Goal: Find specific page/section: Find specific page/section

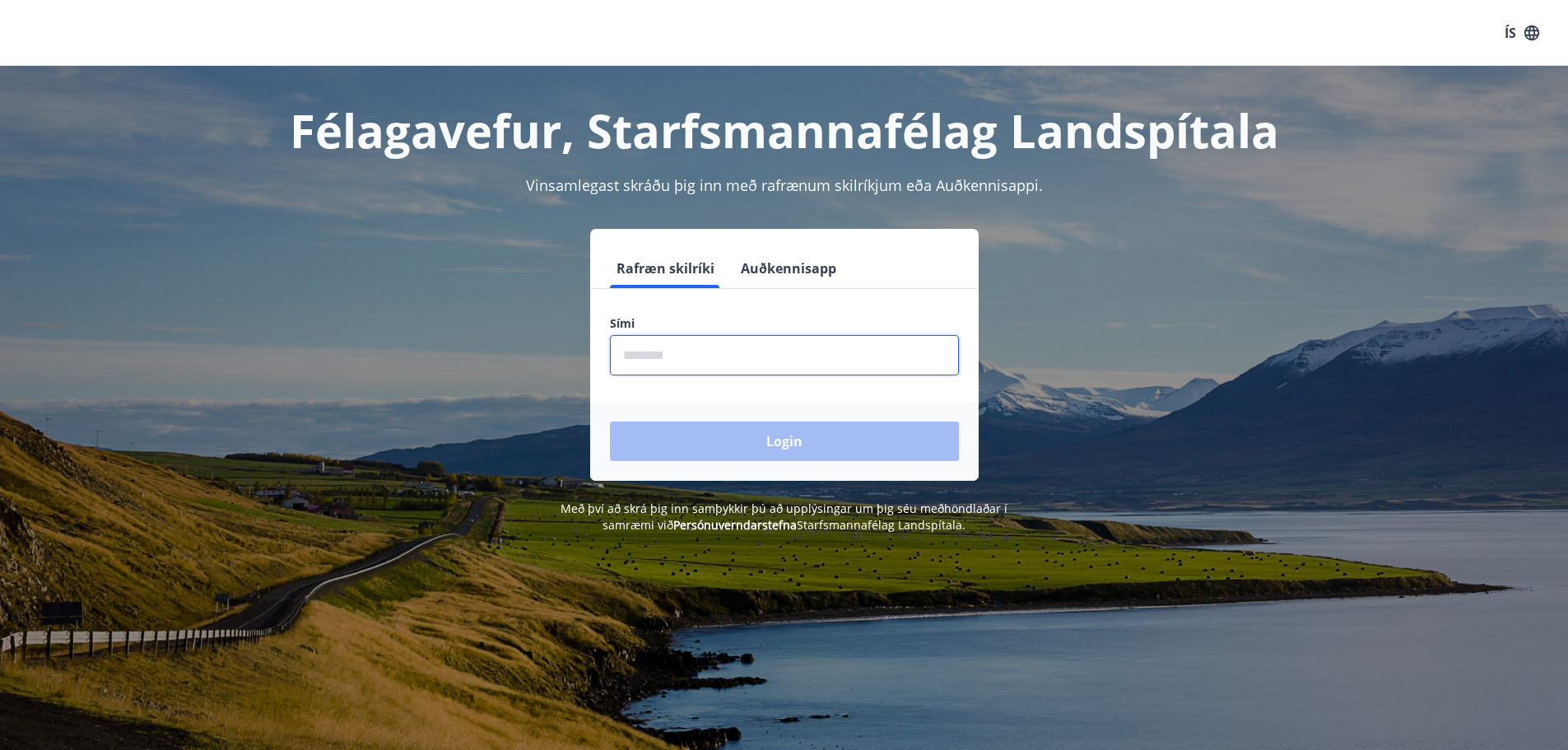
click at [633, 358] on input "phone" at bounding box center [784, 355] width 349 height 40
type input "********"
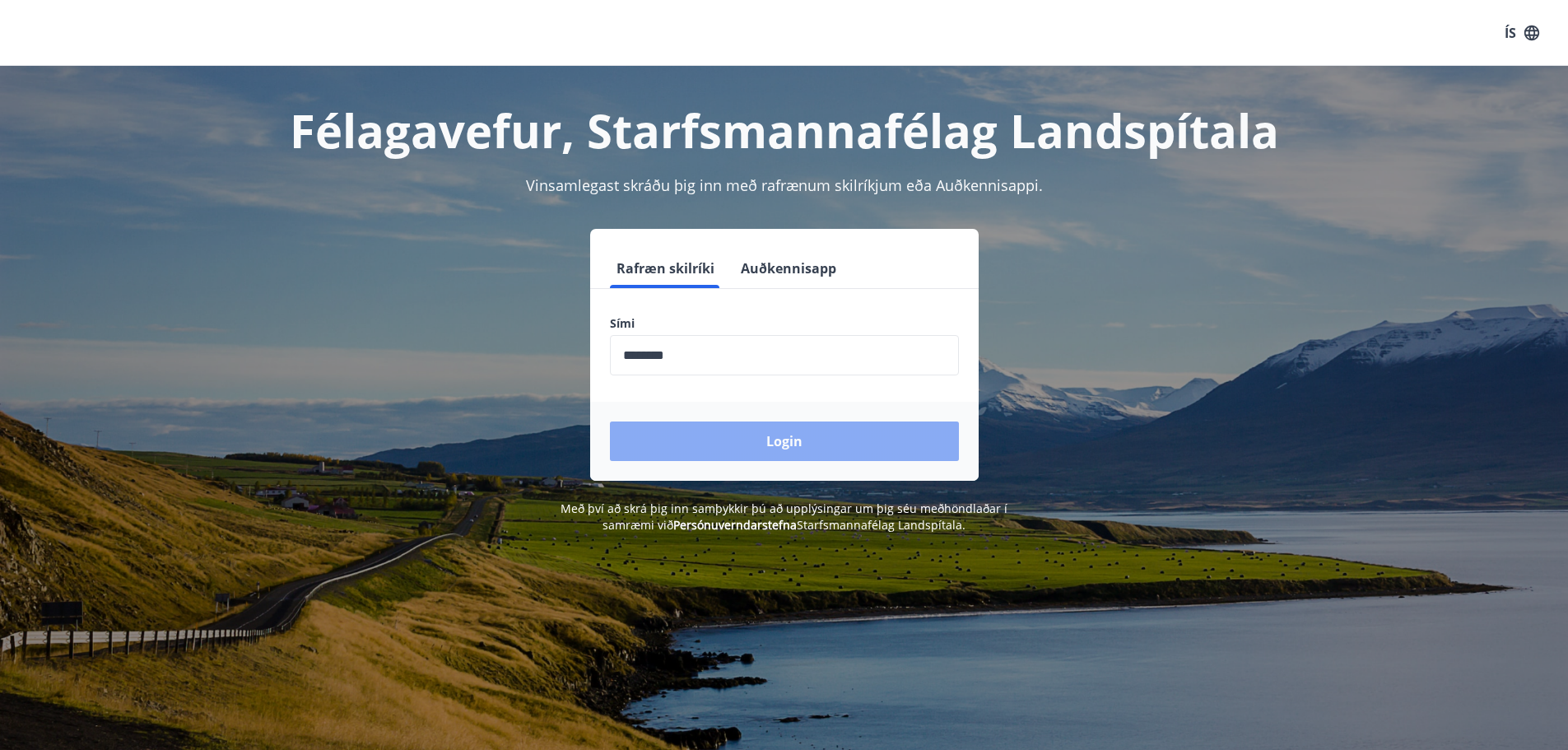
click at [780, 438] on button "Login" at bounding box center [784, 442] width 349 height 39
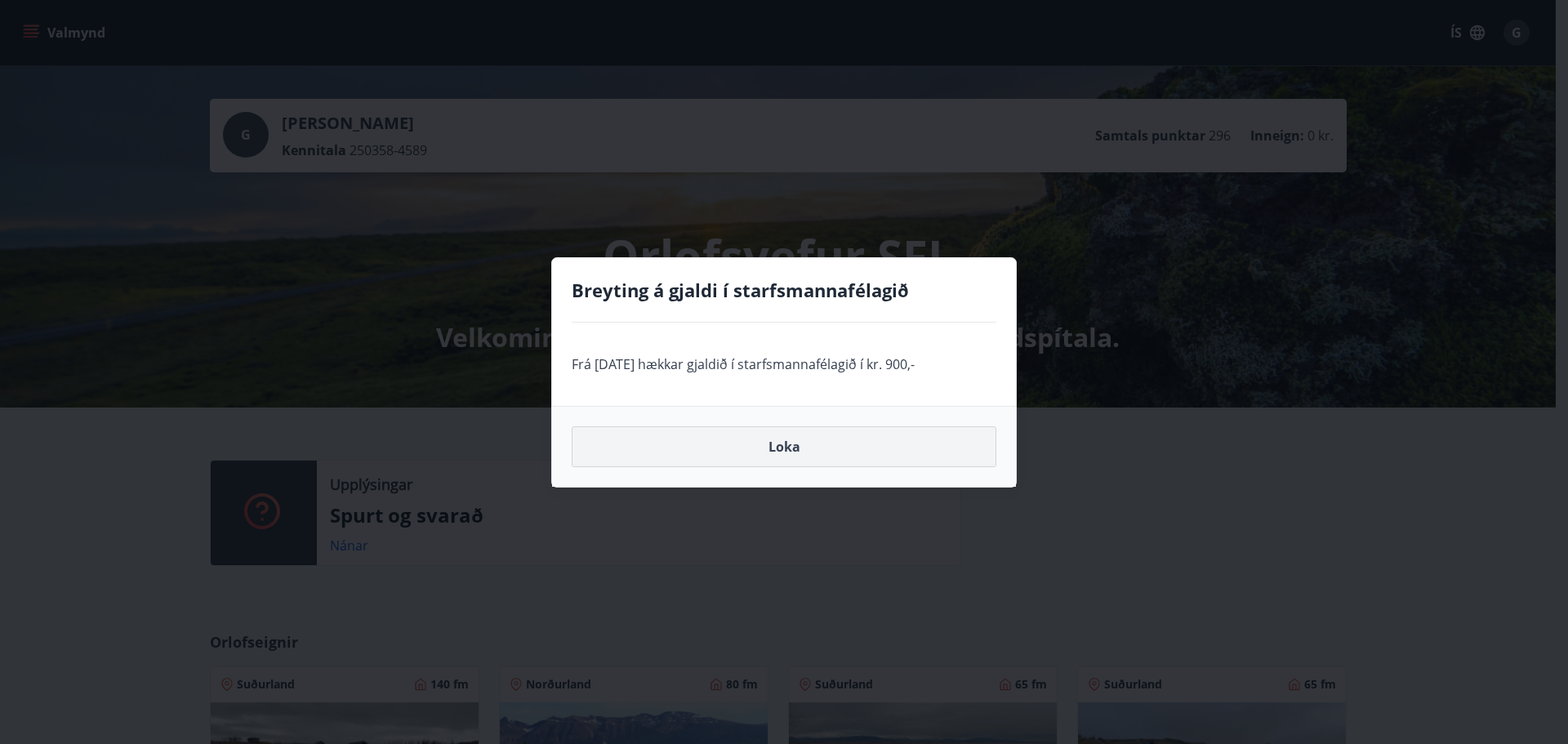
click at [792, 444] on button "Loka" at bounding box center [784, 447] width 424 height 41
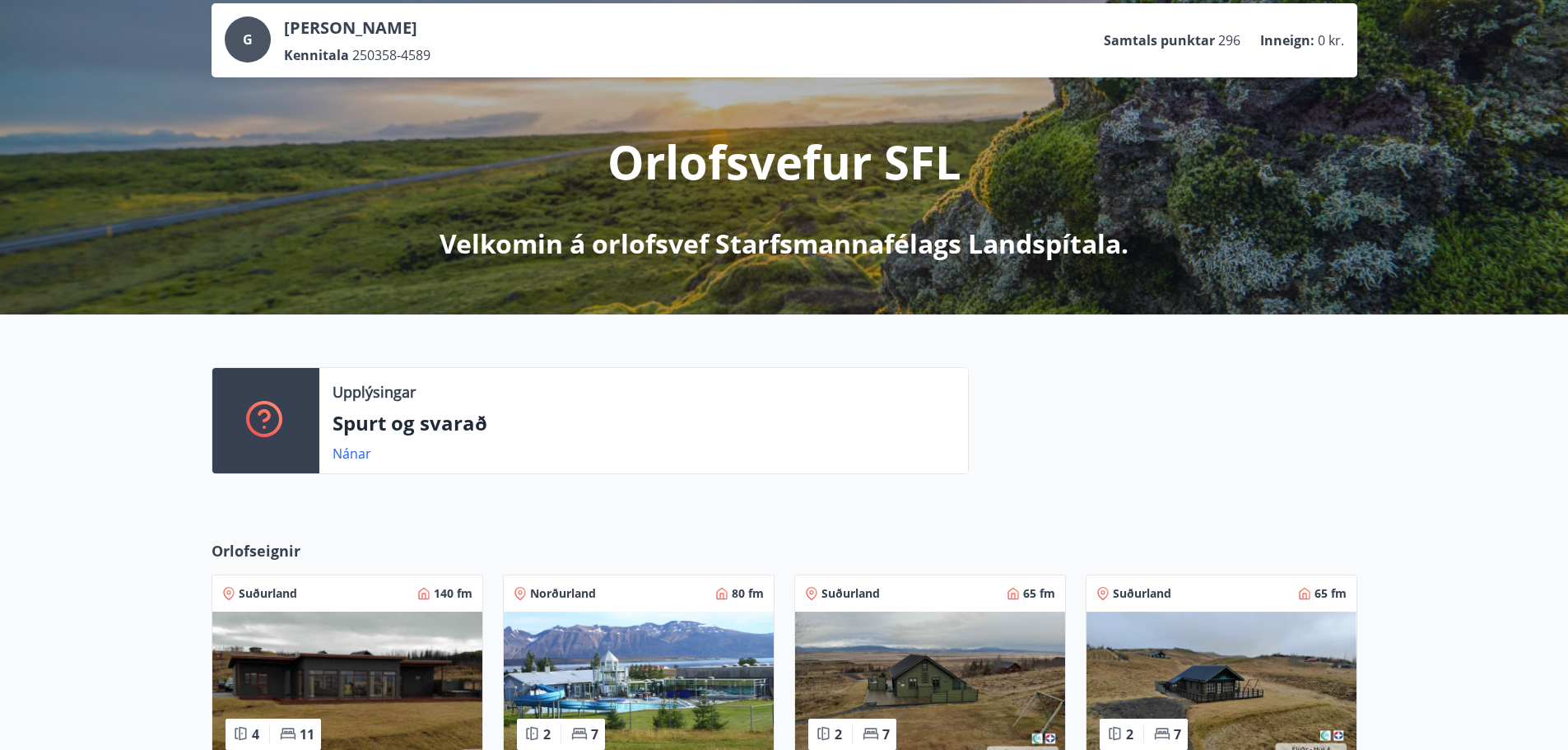
scroll to position [247, 0]
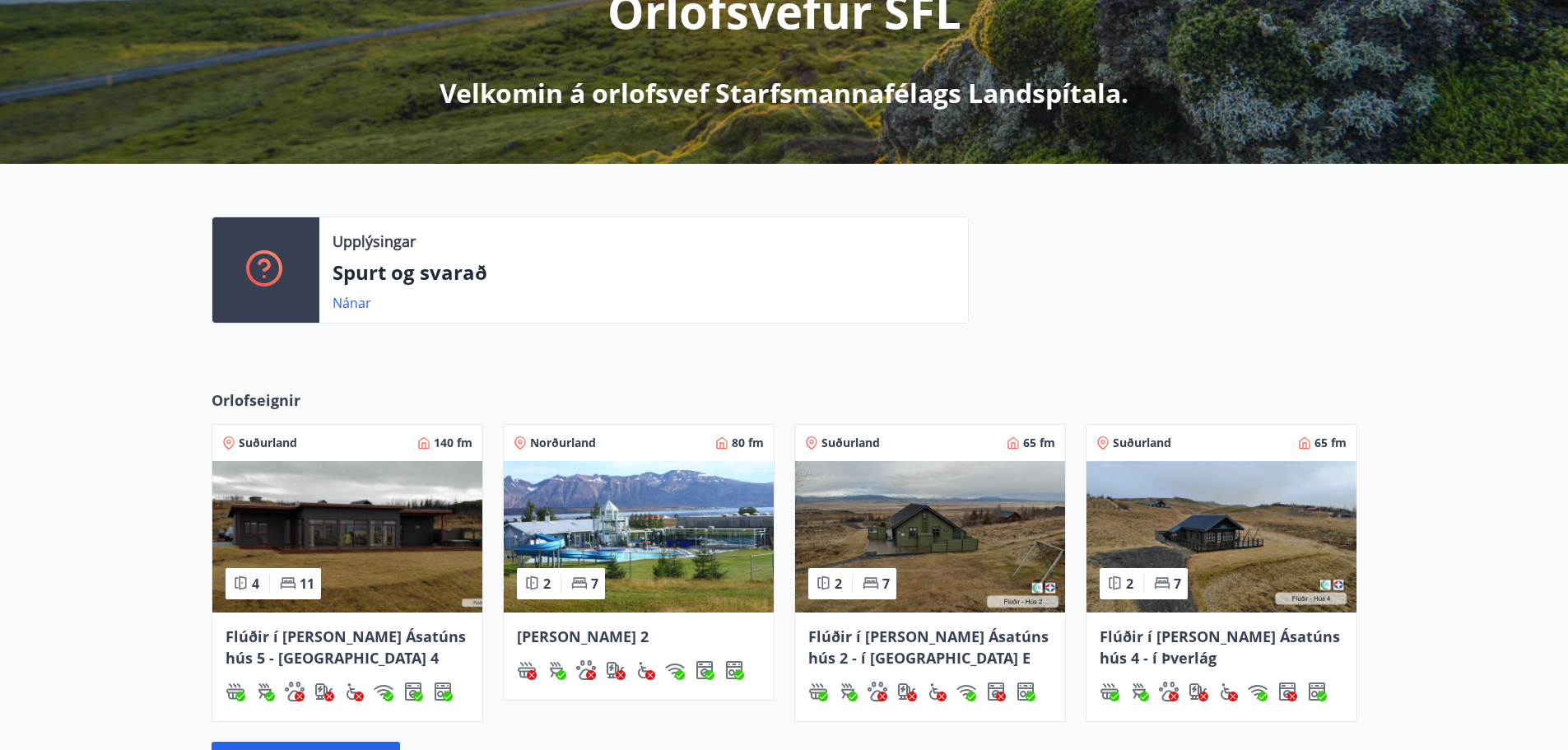
click at [534, 636] on span "Dalvík - Lynghólar 2" at bounding box center [583, 637] width 132 height 20
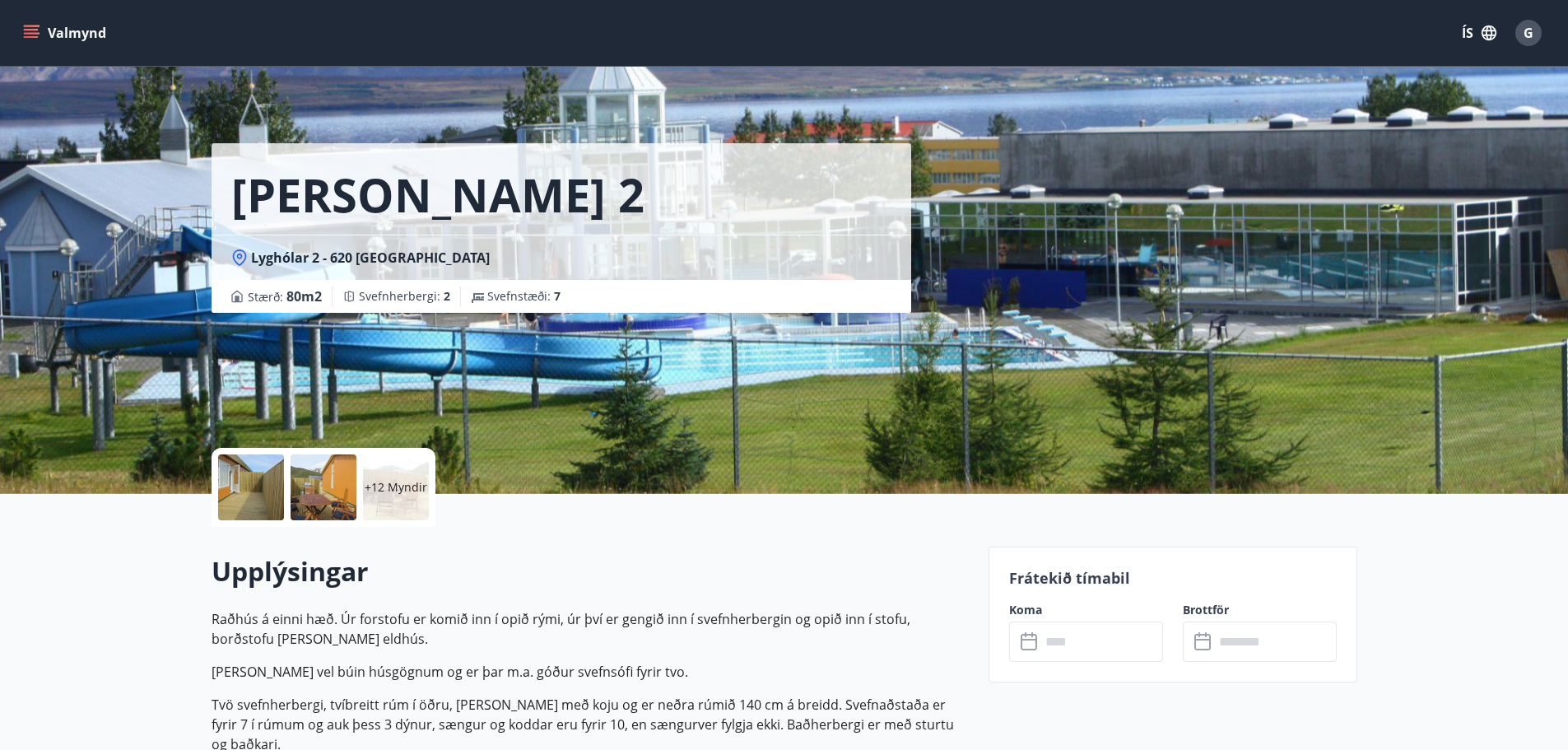
click at [389, 487] on p "+12 Myndir" at bounding box center [396, 487] width 63 height 17
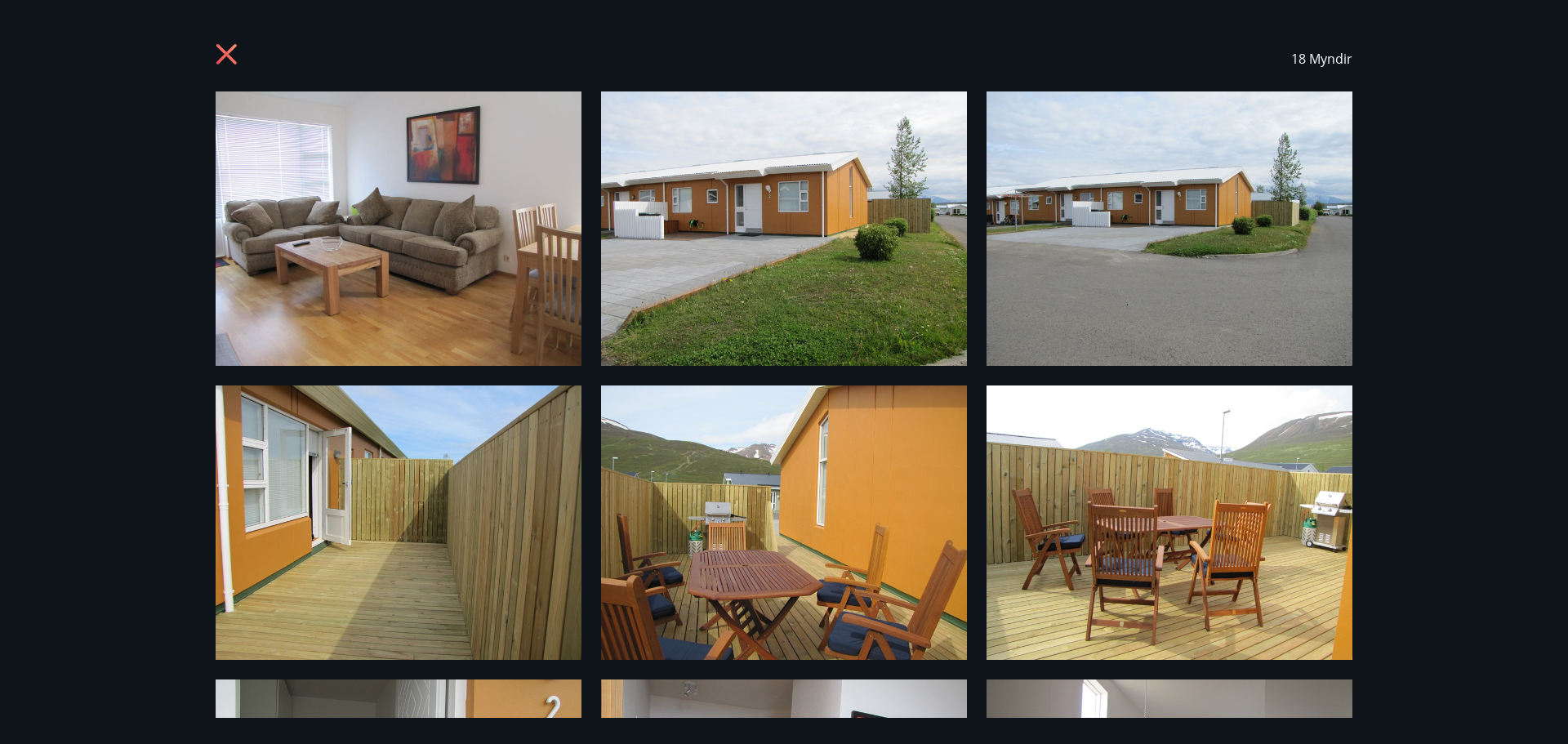
click at [220, 53] on icon at bounding box center [228, 56] width 26 height 26
